Goal: Task Accomplishment & Management: Complete application form

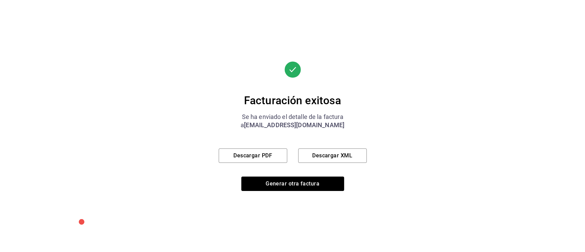
scroll to position [302, 0]
click at [306, 185] on button "Generar otra factura" at bounding box center [292, 184] width 103 height 14
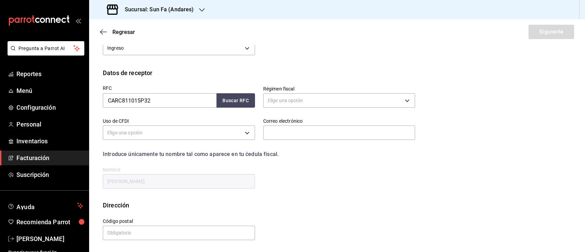
scroll to position [76, 0]
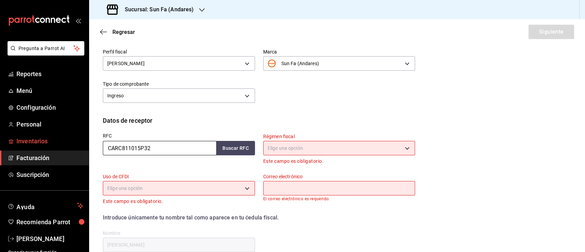
drag, startPoint x: 170, startPoint y: 147, endPoint x: 71, endPoint y: 146, distance: 99.0
click at [71, 146] on div "Pregunta a Parrot AI Reportes Menú Configuración Personal Inventarios Facturaci…" at bounding box center [292, 126] width 585 height 252
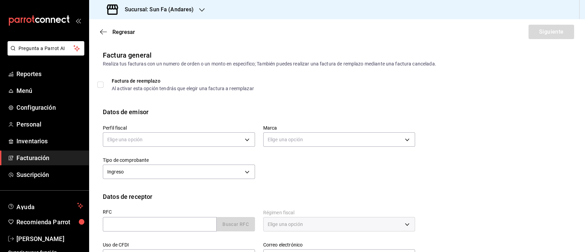
scroll to position [76, 0]
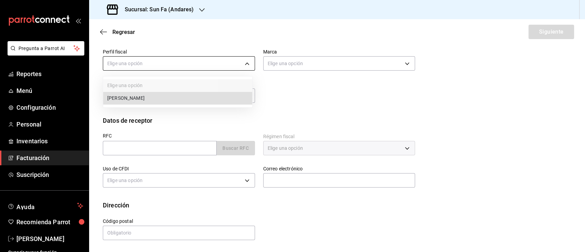
click at [199, 64] on body "Pregunta a Parrot AI Reportes Menú Configuración Personal Inventarios Facturaci…" at bounding box center [292, 126] width 585 height 252
click at [156, 100] on li "[PERSON_NAME]" at bounding box center [177, 98] width 149 height 13
type input "6fbad6d3-2c48-4d22-8ad4-e0dd1bb1581b"
type input "becc9e93-141c-492d-b56e-4a3a1f7b4455"
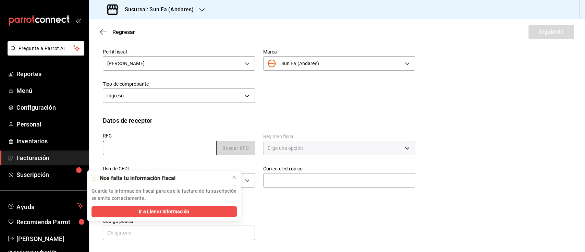
click at [186, 144] on input "text" at bounding box center [160, 148] width 114 height 14
paste input "TECA9504049G2"
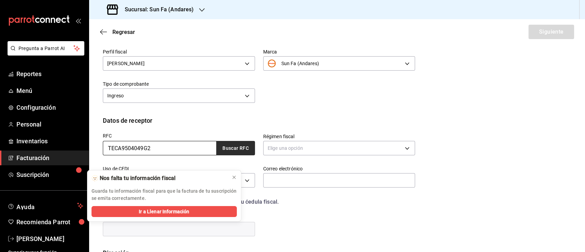
type input "TECA9504049G2"
click at [235, 148] on button "Buscar RFC" at bounding box center [236, 148] width 38 height 14
click at [233, 178] on icon at bounding box center [234, 177] width 3 height 3
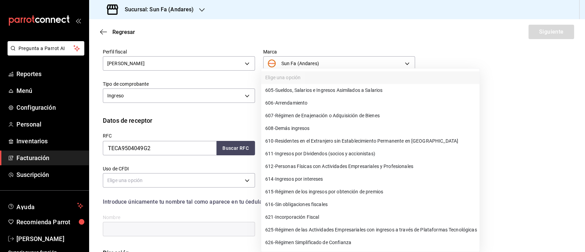
click at [345, 141] on body "Pregunta a Parrot AI Reportes Menú Configuración Personal Inventarios Facturaci…" at bounding box center [292, 126] width 585 height 252
click at [355, 171] on li "612 - Personas Físicas con Actividades Empresariales y Profesionales" at bounding box center [370, 166] width 218 height 13
type input "612"
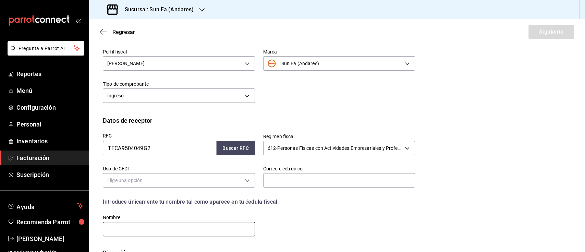
click at [207, 228] on input "text" at bounding box center [179, 229] width 152 height 14
paste input "ALAN ARTURO TELLEZ CRUZ"
type input "ALAN ARTURO TELLEZ CRUZ"
click at [212, 180] on body "Pregunta a Parrot AI Reportes Menú Configuración Personal Inventarios Facturaci…" at bounding box center [292, 126] width 585 height 252
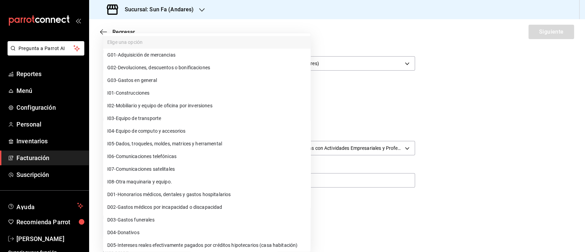
click at [130, 76] on li "G03 - Gastos en general" at bounding box center [206, 80] width 207 height 13
type input "G03"
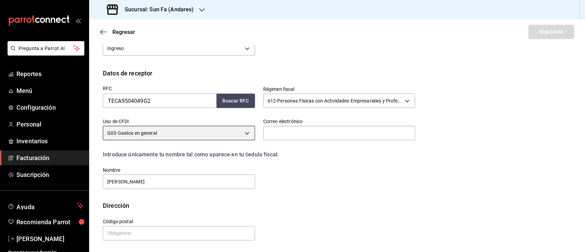
scroll to position [123, 0]
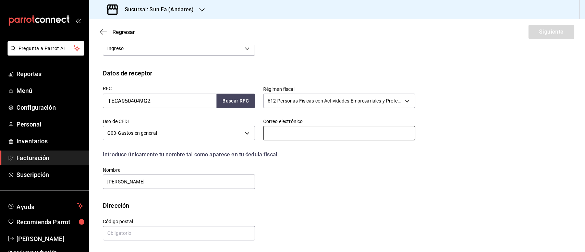
click at [297, 132] on input "text" at bounding box center [339, 133] width 152 height 14
paste input "ezequiel.reyes@ecdi.com.mx"
type input "ezequiel.reyes@ecdi.com.mx"
click at [186, 231] on input "text" at bounding box center [179, 233] width 152 height 14
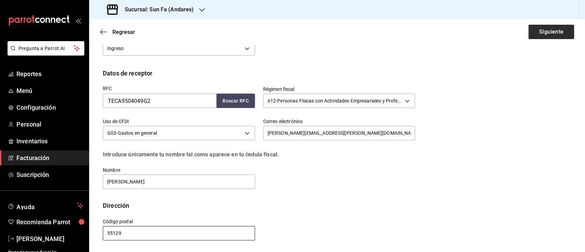
type input "55129"
click at [543, 26] on button "Siguiente" at bounding box center [551, 32] width 46 height 14
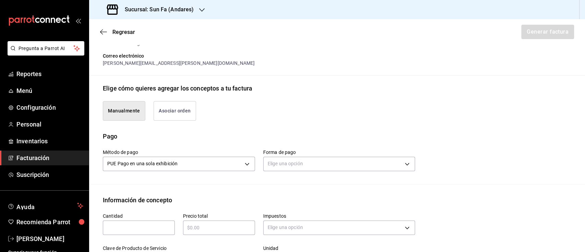
click at [173, 108] on button "Asociar orden" at bounding box center [175, 111] width 42 height 20
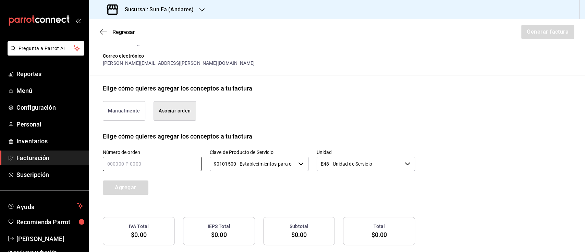
click at [170, 162] on input "text" at bounding box center [152, 164] width 99 height 14
type input "080825-p-0017"
click at [143, 187] on button "Agregar" at bounding box center [126, 187] width 46 height 14
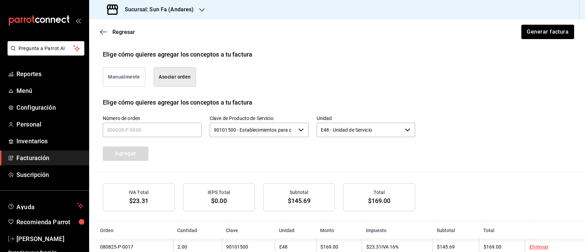
scroll to position [174, 0]
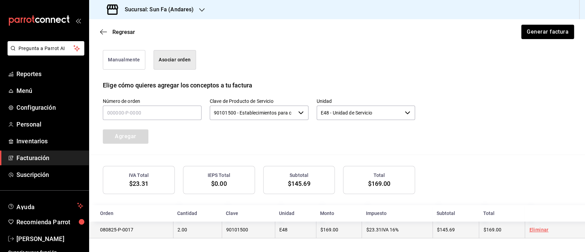
click at [534, 231] on link "Eliminar" at bounding box center [538, 229] width 19 height 5
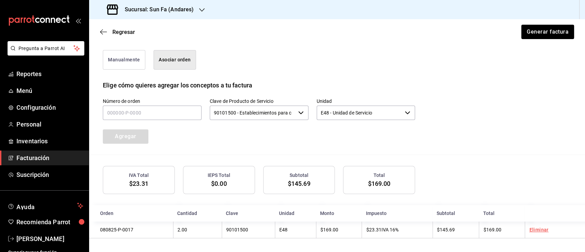
scroll to position [157, 0]
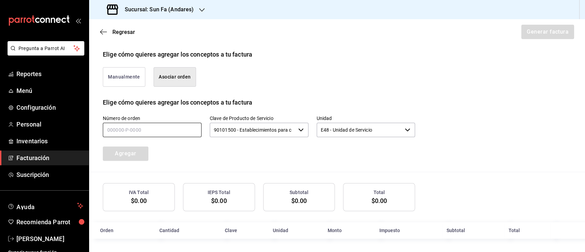
click at [145, 130] on input "text" at bounding box center [152, 130] width 99 height 14
type input "060825-p-0017"
click at [129, 153] on button "Agregar" at bounding box center [126, 153] width 46 height 14
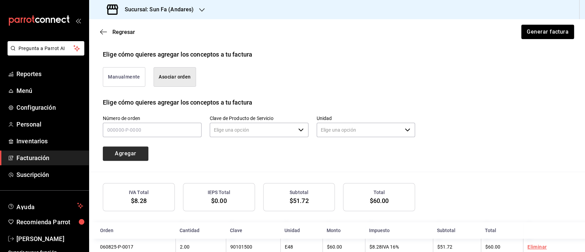
type input "90101500 - Establecimientos para comer y beber"
type input "E48 - Unidad de Servicio"
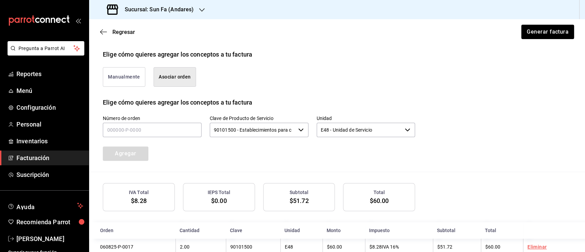
scroll to position [174, 0]
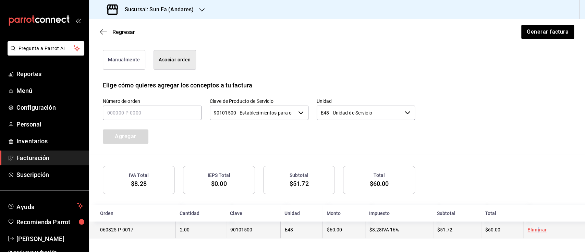
drag, startPoint x: 532, startPoint y: 227, endPoint x: 530, endPoint y: 224, distance: 3.9
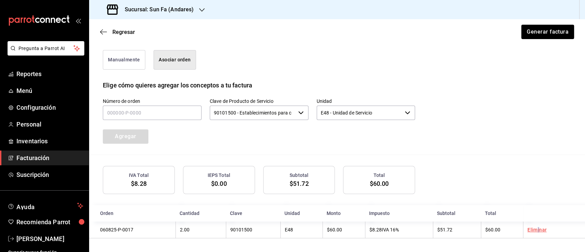
click at [533, 227] on link "Eliminar" at bounding box center [536, 229] width 19 height 5
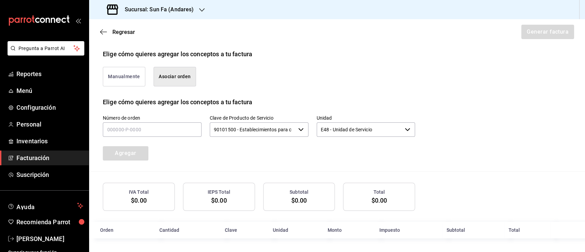
scroll to position [157, 0]
click at [163, 125] on input "text" at bounding box center [152, 130] width 99 height 14
type input "160825-p-0017"
click at [131, 151] on button "Agregar" at bounding box center [126, 153] width 46 height 14
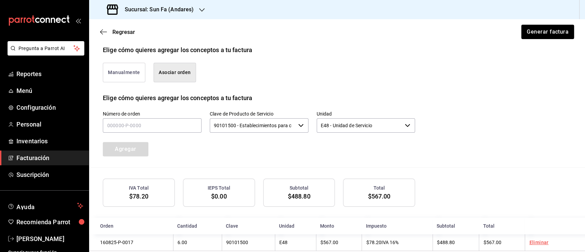
scroll to position [174, 0]
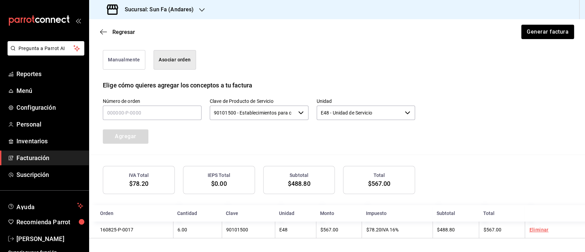
click at [528, 24] on div "Regresar Generar factura" at bounding box center [337, 31] width 496 height 25
drag, startPoint x: 532, startPoint y: 17, endPoint x: 543, endPoint y: 55, distance: 39.4
click at [546, 64] on div "Manualmente Asociar orden" at bounding box center [337, 61] width 469 height 39
click at [540, 27] on button "Generar factura" at bounding box center [547, 32] width 53 height 14
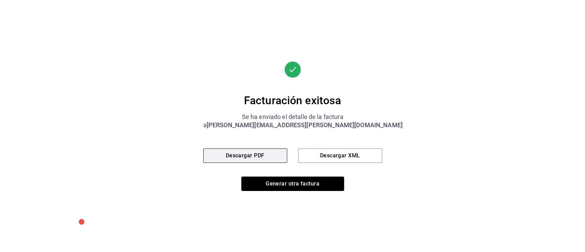
click at [265, 153] on button "Descargar PDF" at bounding box center [245, 155] width 84 height 14
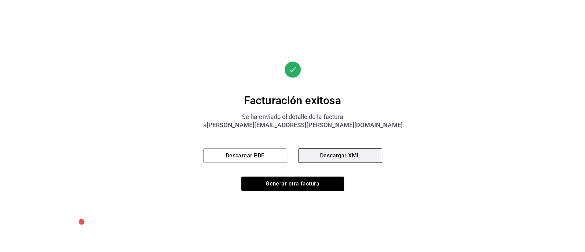
click at [331, 155] on button "Descargar XML" at bounding box center [340, 155] width 84 height 14
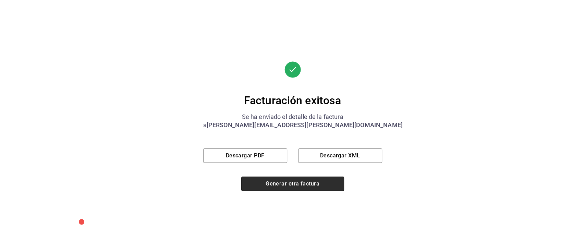
click at [321, 182] on button "Generar otra factura" at bounding box center [292, 184] width 103 height 14
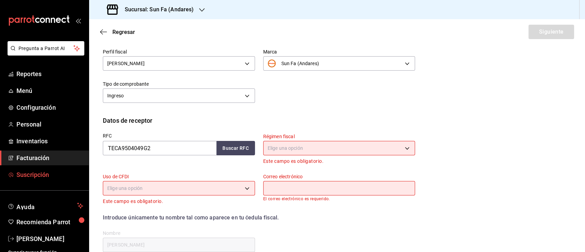
scroll to position [7, 0]
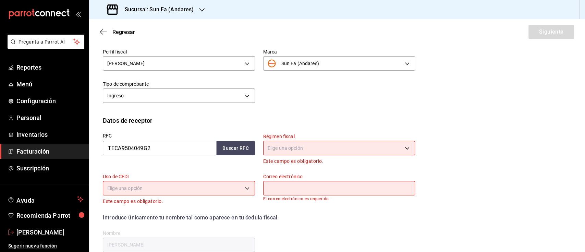
click at [43, 225] on link "[PERSON_NAME]" at bounding box center [44, 232] width 89 height 15
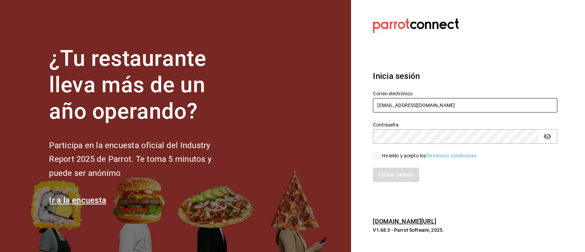
click at [446, 102] on input "sunfagdl@gmail.com" at bounding box center [465, 105] width 184 height 14
type input "sunfaqueretaro@gmail.com"
click at [377, 155] on input "He leído y acepto los Términos y condiciones." at bounding box center [376, 156] width 6 height 6
checkbox input "true"
click at [386, 169] on button "Iniciar sesión" at bounding box center [396, 175] width 47 height 14
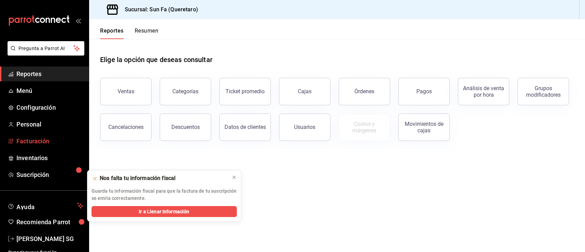
click at [38, 136] on link "Facturación" at bounding box center [44, 141] width 89 height 15
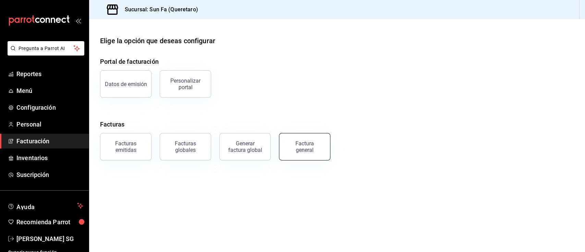
click at [309, 139] on button "Factura general" at bounding box center [304, 146] width 51 height 27
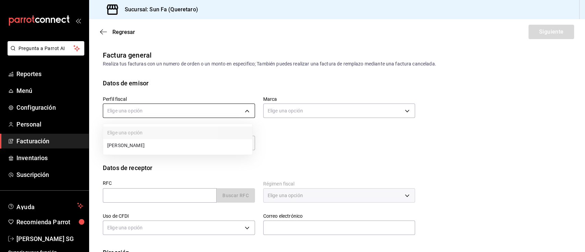
click at [193, 106] on body "Pregunta a Parrot AI Reportes Menú Configuración Personal Facturación Inventari…" at bounding box center [292, 126] width 585 height 252
click at [154, 147] on li "[PERSON_NAME]" at bounding box center [177, 145] width 149 height 13
type input "e8d6ebb1-9bbb-4f2c-b59b-9d16b6e57c28"
type input "047f88ee-a3c9-4ded-9863-01403db2f266"
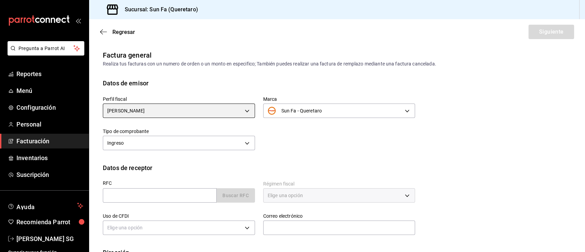
scroll to position [46, 0]
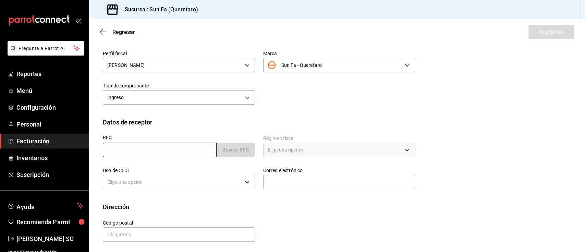
click at [166, 155] on input "text" at bounding box center [160, 150] width 114 height 14
paste input "HECL970801JSA"
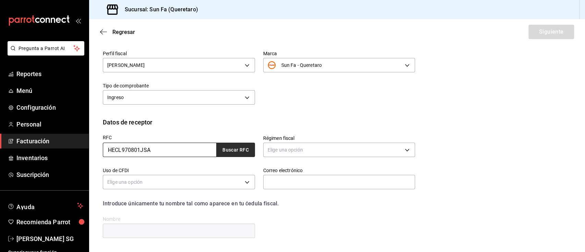
type input "HECL970801JSA"
click at [243, 149] on button "Buscar RFC" at bounding box center [236, 150] width 38 height 14
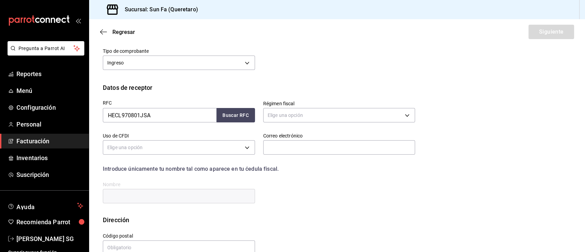
scroll to position [95, 0]
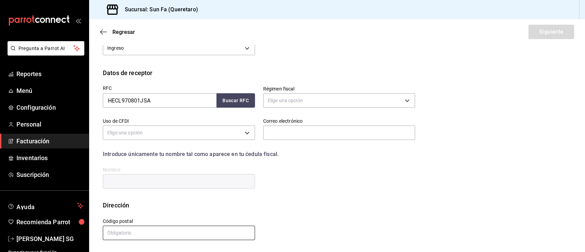
click at [182, 231] on input "text" at bounding box center [179, 233] width 152 height 14
type input "76030"
click at [341, 100] on body "Pregunta a Parrot AI Reportes Menú Configuración Personal Facturación Inventari…" at bounding box center [292, 126] width 585 height 252
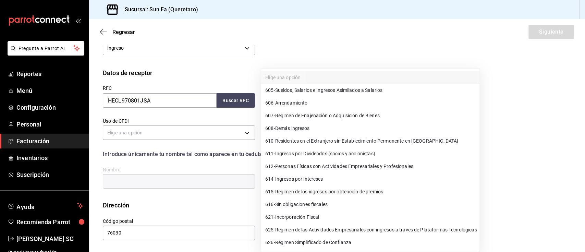
click at [373, 169] on span "612 - Personas Físicas con Actividades Empresariales y Profesionales" at bounding box center [339, 166] width 148 height 7
type input "612"
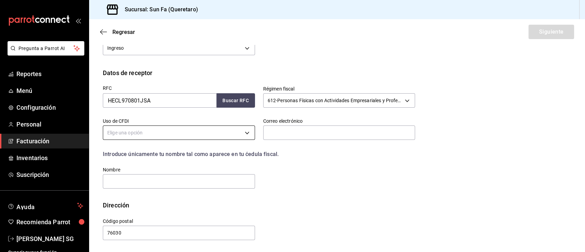
click at [236, 128] on body "Pregunta a Parrot AI Reportes Menú Configuración Personal Facturación Inventari…" at bounding box center [292, 126] width 585 height 252
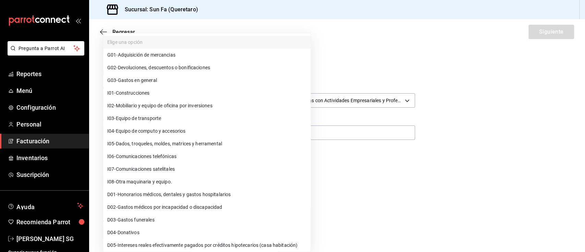
click at [162, 76] on li "G03 - Gastos en general" at bounding box center [206, 80] width 207 height 13
type input "G03"
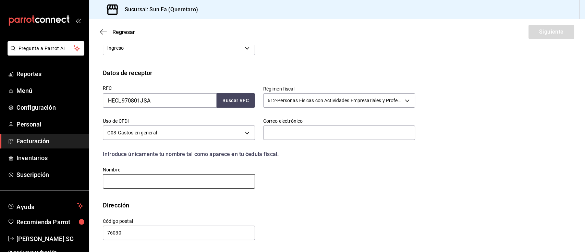
click at [179, 174] on input "text" at bounding box center [179, 181] width 152 height 14
paste input "LUIS MIGUEL HERNANDEZ CHASCO"
type input "LUIS MIGUEL HERNANDEZ CHASCO"
click at [299, 125] on div "Correo electrónico" at bounding box center [339, 129] width 152 height 23
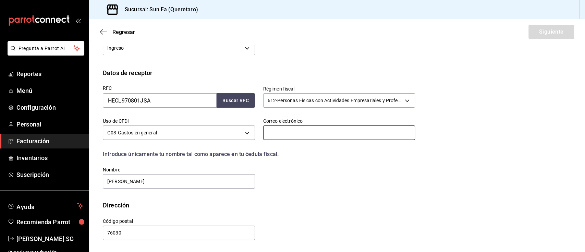
click at [298, 130] on input "text" at bounding box center [339, 132] width 152 height 14
paste input "cp.luis0108@gmail.com"
type input "cp.luis0108@gmail.com"
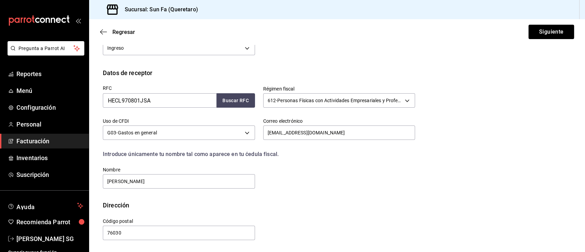
click at [542, 23] on div "Regresar Siguiente" at bounding box center [337, 31] width 496 height 25
click at [542, 30] on button "Siguiente" at bounding box center [551, 32] width 46 height 14
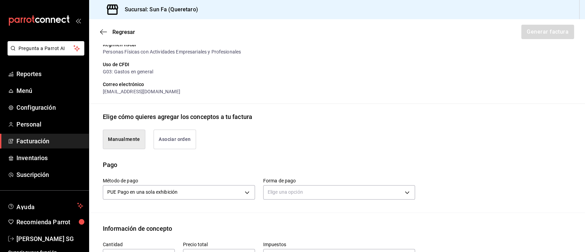
scroll to position [141, 0]
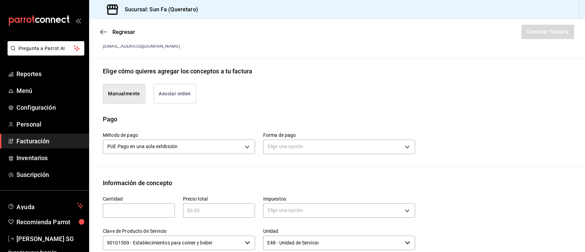
click at [184, 89] on button "Asociar orden" at bounding box center [175, 94] width 42 height 20
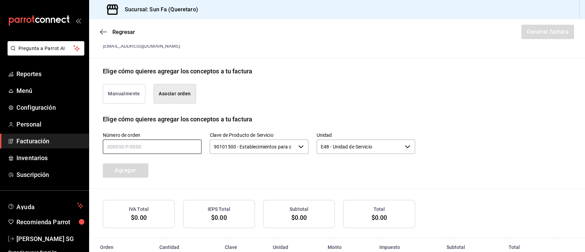
click at [146, 143] on input "text" at bounding box center [152, 146] width 99 height 14
type input "030825-p-0255"
click at [132, 168] on button "Agregar" at bounding box center [126, 170] width 46 height 14
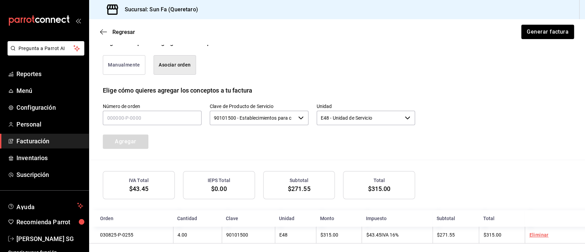
scroll to position [174, 0]
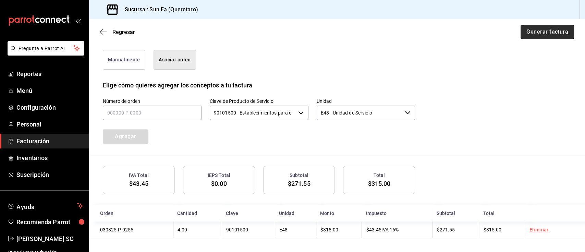
click at [543, 29] on button "Generar factura" at bounding box center [547, 32] width 53 height 14
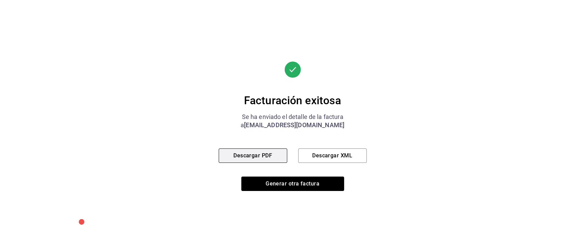
click at [257, 157] on button "Descargar PDF" at bounding box center [253, 155] width 69 height 14
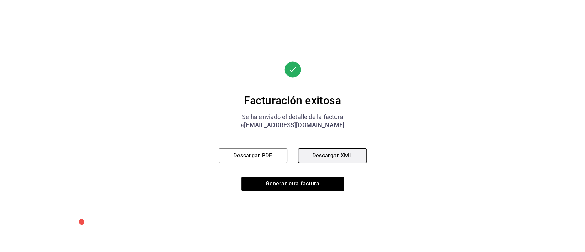
click at [351, 154] on button "Descargar XML" at bounding box center [332, 155] width 69 height 14
